Goal: Task Accomplishment & Management: Use online tool/utility

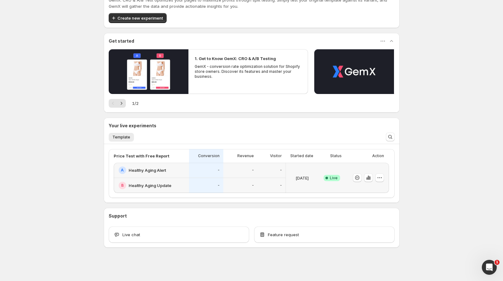
click at [186, 175] on div "A Healthy Aging Alert" at bounding box center [151, 170] width 75 height 15
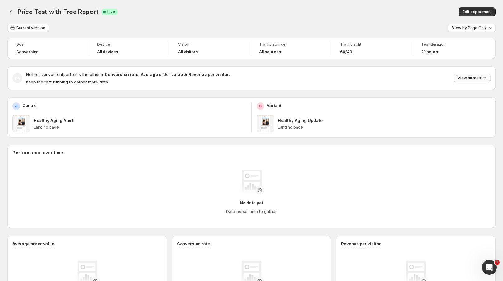
click at [478, 79] on span "View all metrics" at bounding box center [472, 78] width 29 height 5
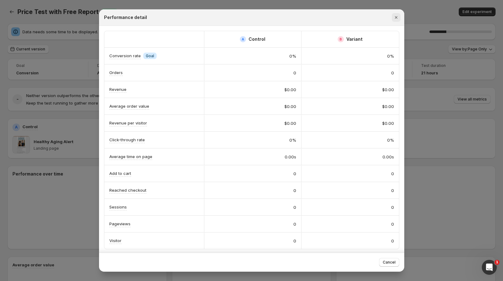
click at [396, 17] on icon "Close" at bounding box center [396, 17] width 2 height 2
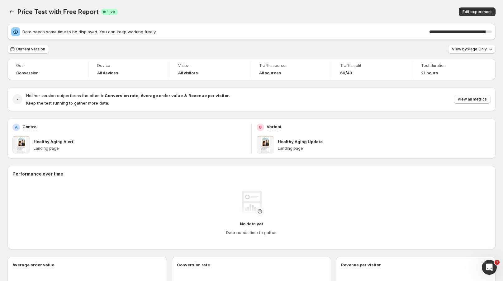
click at [332, 5] on div "Price Test with Free Report. This page is ready Price Test with Free Report Suc…" at bounding box center [251, 12] width 488 height 24
click at [472, 97] on span "View all metrics" at bounding box center [472, 99] width 29 height 5
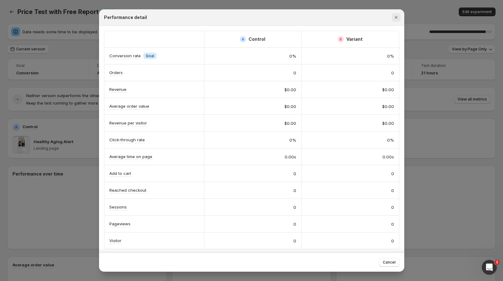
click at [394, 17] on icon "Close" at bounding box center [396, 17] width 6 height 6
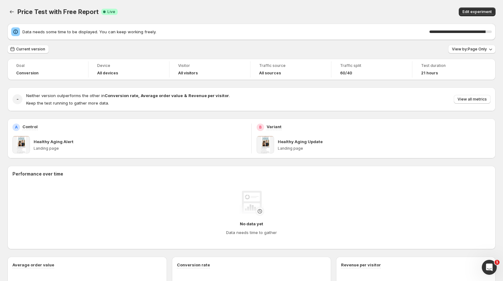
click at [382, 10] on div "Edit experiment" at bounding box center [393, 11] width 206 height 9
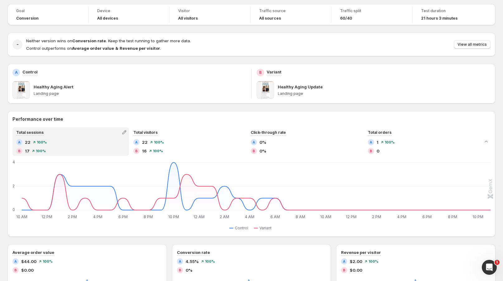
scroll to position [35, 0]
click at [478, 45] on span "View all metrics" at bounding box center [472, 43] width 29 height 5
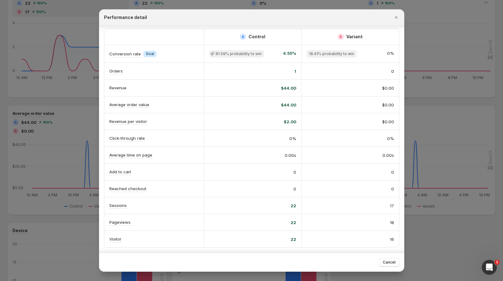
scroll to position [0, 0]
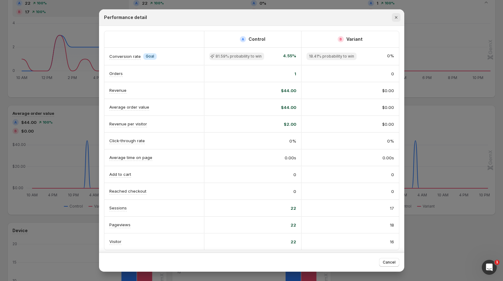
click at [397, 18] on icon "Close" at bounding box center [396, 17] width 6 height 6
